Goal: Transaction & Acquisition: Purchase product/service

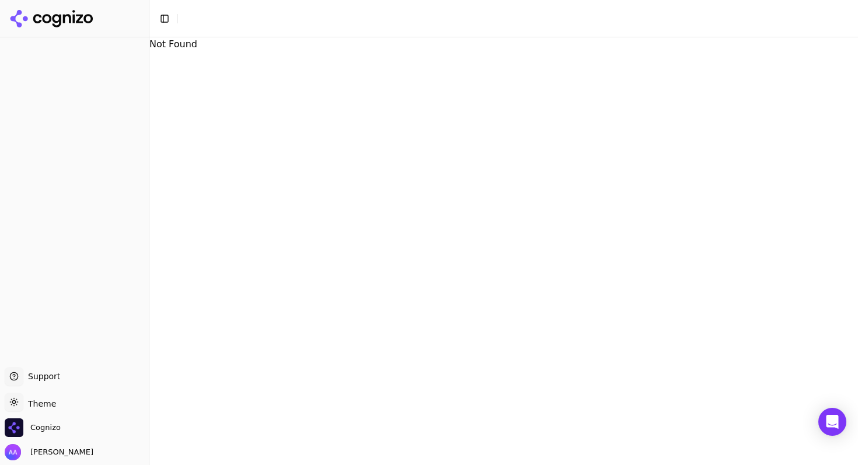
click at [0, 465] on nordpass-portal at bounding box center [0, 465] width 0 height 0
click at [638, 176] on div "Not Found" at bounding box center [503, 251] width 708 height 428
